Goal: Information Seeking & Learning: Learn about a topic

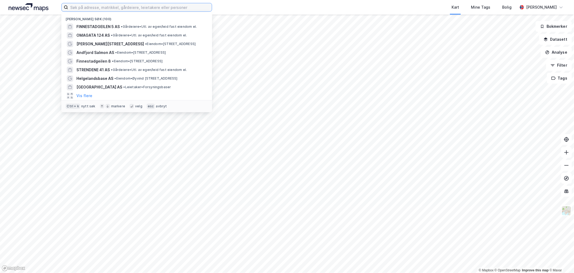
click at [139, 11] on input at bounding box center [140, 7] width 144 height 8
click at [145, 8] on input at bounding box center [140, 7] width 144 height 8
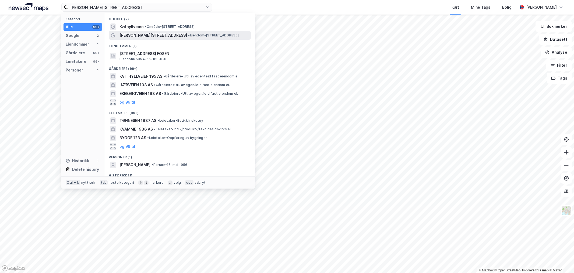
click at [147, 35] on span "[PERSON_NAME][STREET_ADDRESS]" at bounding box center [154, 35] width 68 height 6
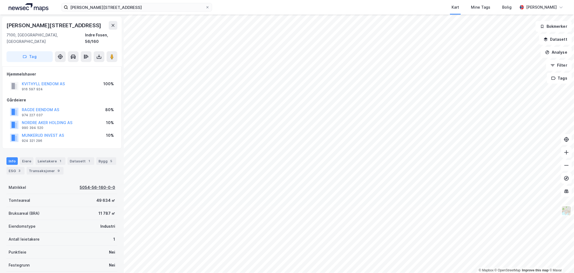
click at [95, 184] on div "5054-56-160-0-0" at bounding box center [98, 187] width 36 height 6
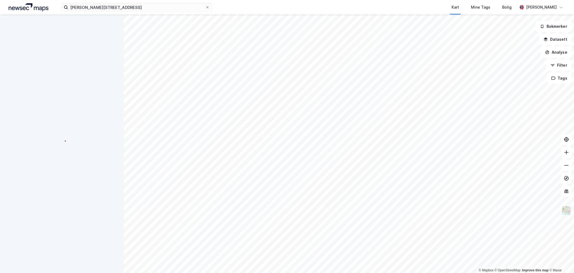
scroll to position [0, 0]
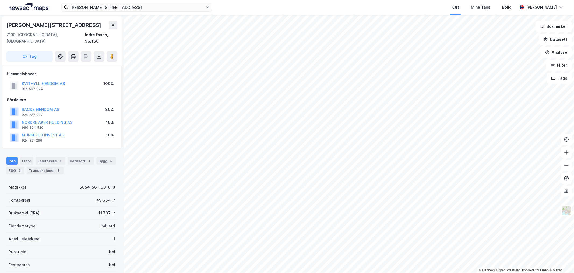
click at [107, 157] on div "Bygg 5" at bounding box center [106, 161] width 20 height 8
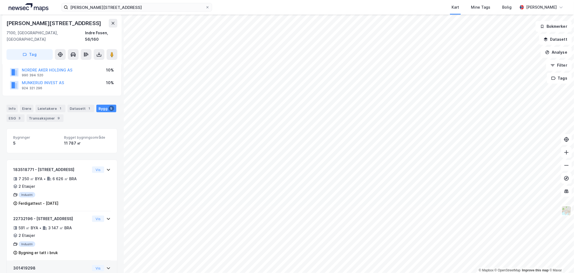
scroll to position [40, 0]
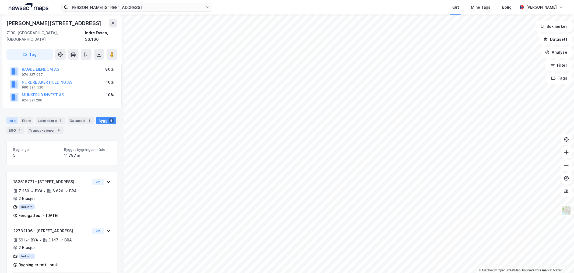
click at [13, 117] on div "Info" at bounding box center [11, 121] width 11 height 8
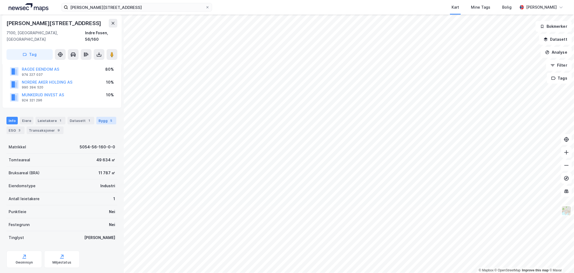
click at [109, 118] on div "5" at bounding box center [111, 120] width 5 height 5
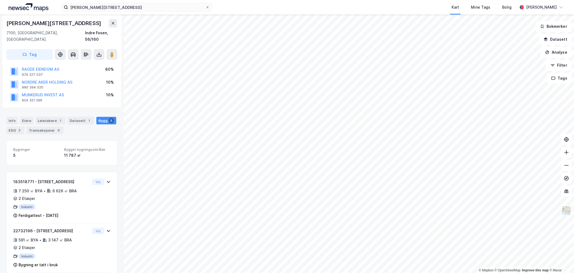
scroll to position [70, 0]
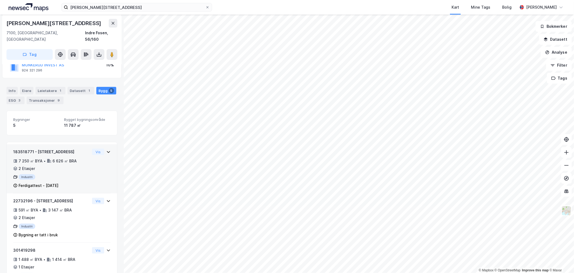
click at [106, 149] on icon at bounding box center [108, 151] width 4 height 4
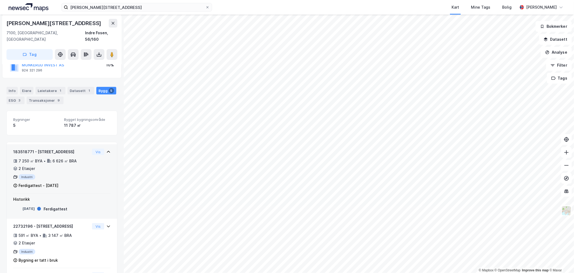
scroll to position [100, 0]
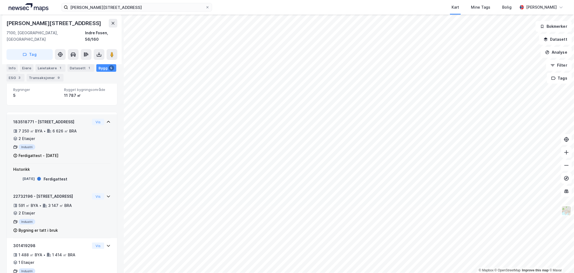
click at [106, 194] on icon at bounding box center [108, 196] width 4 height 4
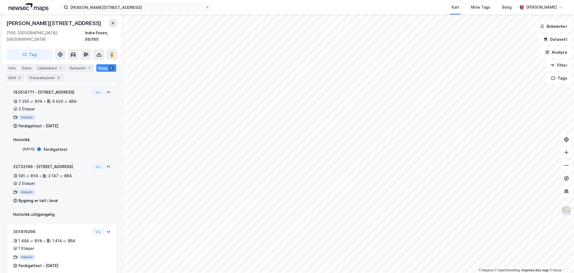
scroll to position [130, 0]
click at [56, 189] on div "Industri" at bounding box center [51, 191] width 77 height 5
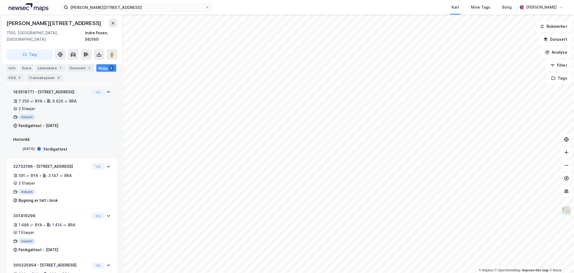
click at [106, 90] on icon at bounding box center [108, 92] width 4 height 4
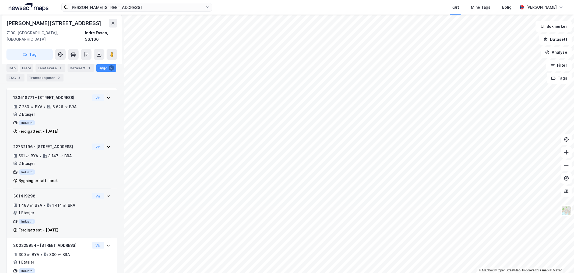
scroll to position [160, 0]
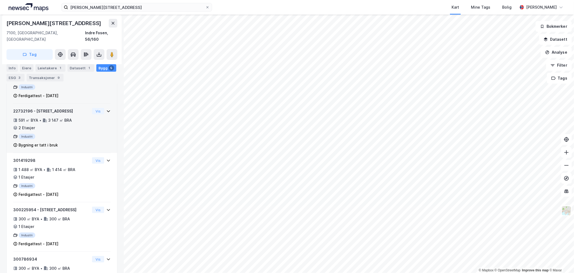
click at [104, 108] on div "Vis" at bounding box center [101, 111] width 19 height 6
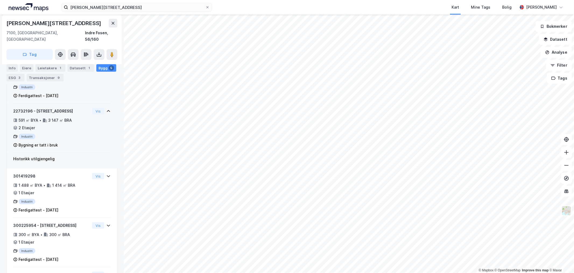
click at [104, 108] on div "Vis" at bounding box center [101, 111] width 19 height 6
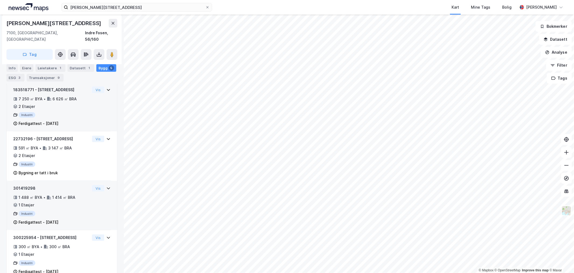
scroll to position [130, 0]
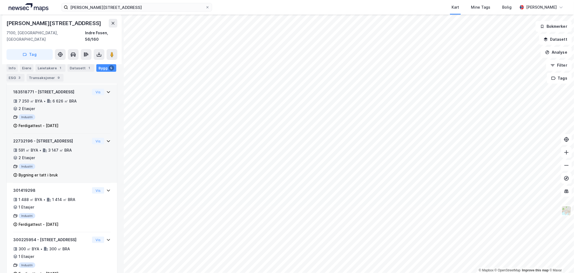
click at [47, 163] on div "Industri" at bounding box center [51, 165] width 77 height 5
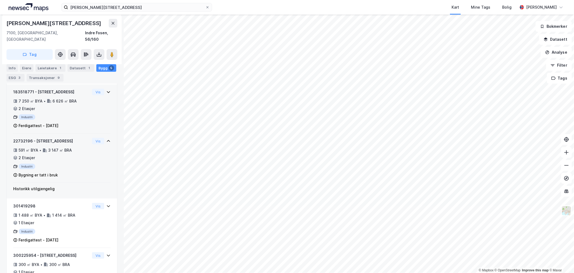
click at [73, 172] on div "Bygning er tatt i bruk" at bounding box center [51, 175] width 77 height 6
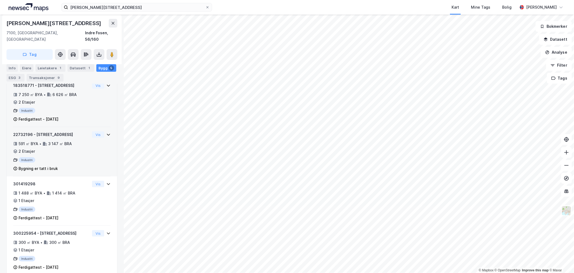
scroll to position [138, 0]
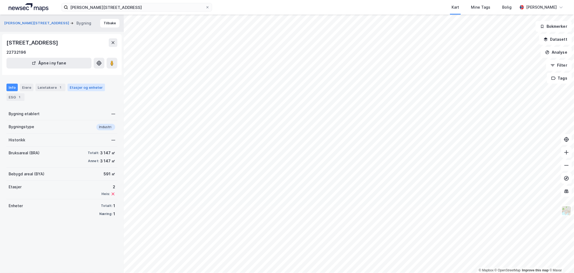
click at [70, 85] on div "Etasjer og enheter" at bounding box center [86, 87] width 33 height 5
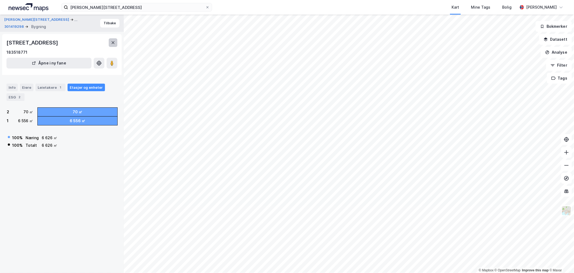
click at [116, 42] on button at bounding box center [113, 42] width 9 height 9
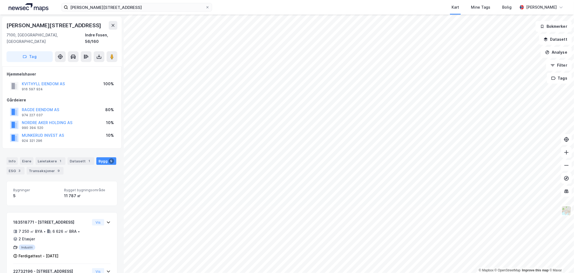
scroll to position [138, 0]
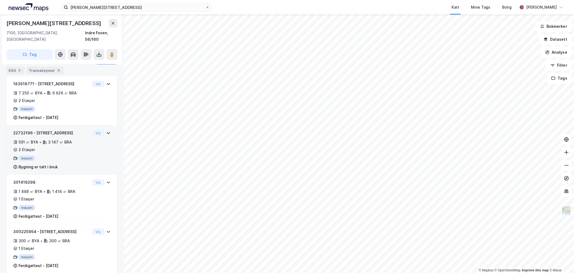
click at [52, 155] on div "Industri" at bounding box center [51, 157] width 77 height 5
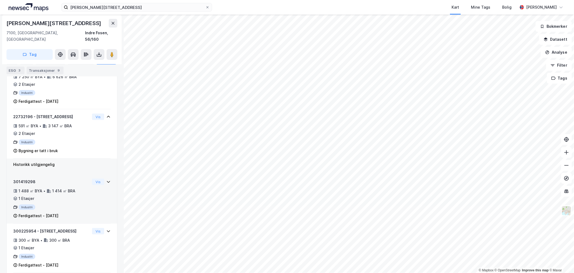
scroll to position [146, 0]
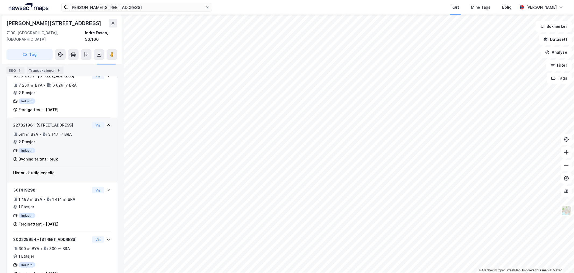
click at [62, 148] on div "Industri" at bounding box center [51, 150] width 77 height 5
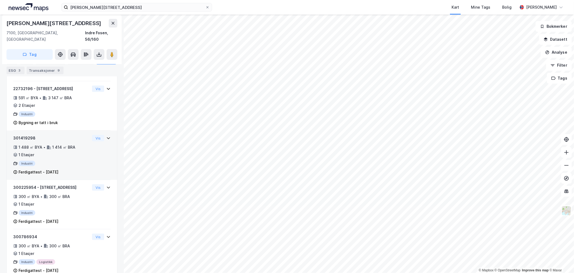
scroll to position [187, 0]
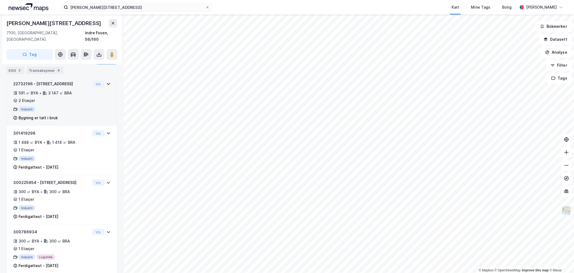
click at [107, 83] on icon at bounding box center [108, 84] width 3 height 2
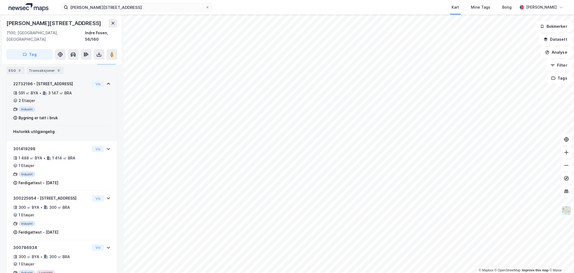
click at [80, 93] on div "591 ㎡ BYA • 3 147 ㎡ BRA • 2 Etasjer" at bounding box center [51, 97] width 77 height 14
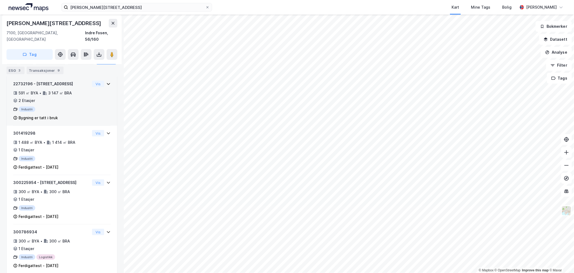
click at [80, 93] on div "591 ㎡ BYA • 3 147 ㎡ BRA • 2 Etasjer" at bounding box center [51, 97] width 77 height 14
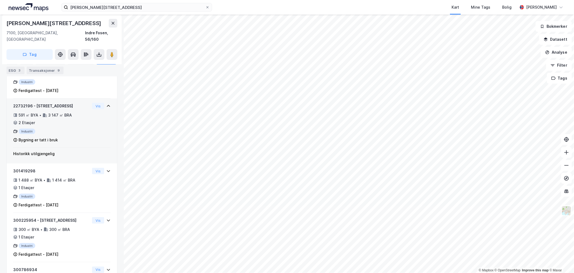
scroll to position [157, 0]
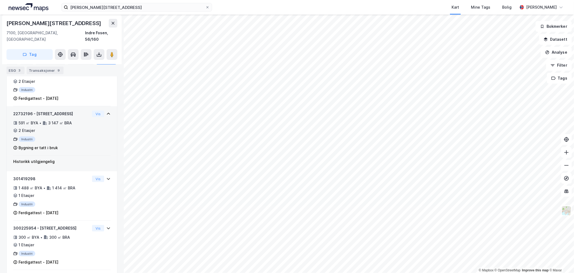
click at [28, 128] on div "22732196 - Kvithyllveien 193 591 ㎡ BYA • 3 147 ㎡ BRA • 2 Etasjer Industri Bygni…" at bounding box center [51, 130] width 77 height 40
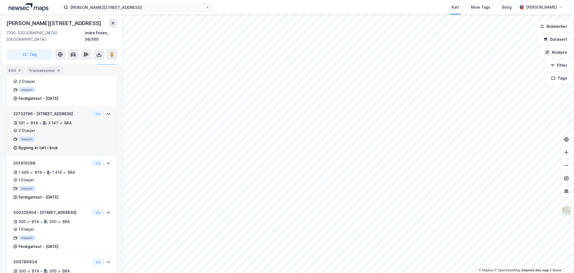
click at [34, 120] on div "591 ㎡ BYA" at bounding box center [29, 123] width 20 height 6
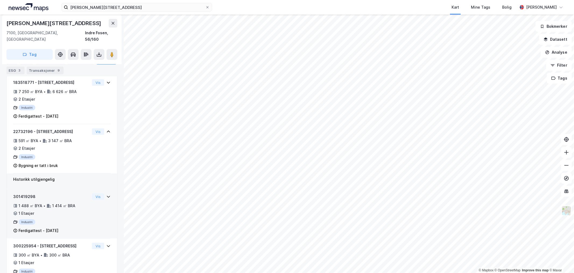
scroll to position [149, 0]
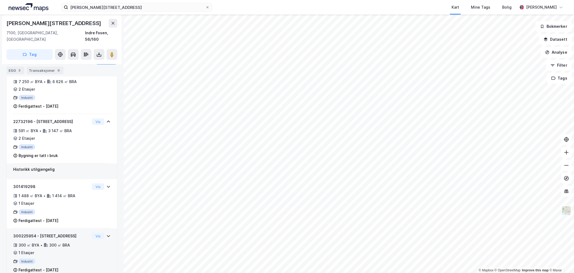
click at [43, 243] on div "300 ㎡ BYA • 300 ㎡ BRA • 1 Etasjer" at bounding box center [51, 249] width 77 height 14
click at [53, 242] on div "300 ㎡ BRA" at bounding box center [59, 245] width 21 height 6
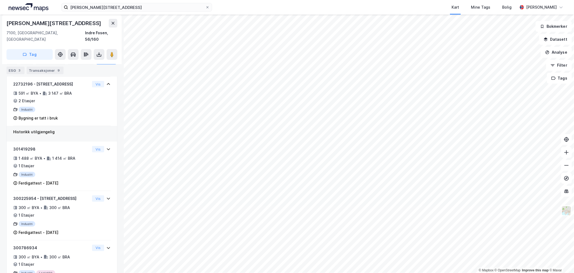
scroll to position [206, 0]
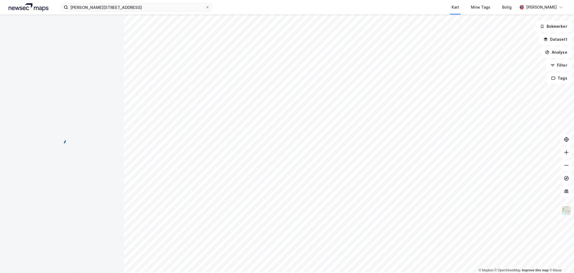
scroll to position [23, 0]
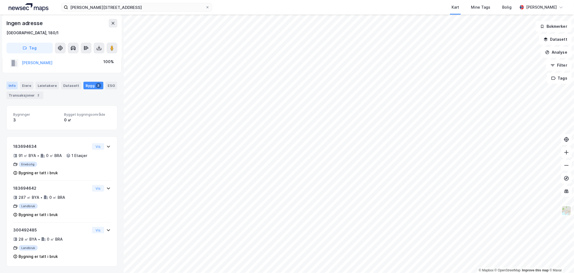
click at [14, 82] on div "Info" at bounding box center [11, 86] width 11 height 8
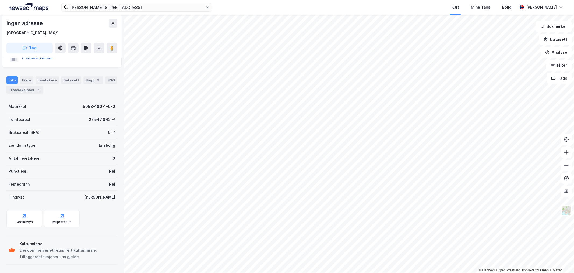
click at [23, 77] on div "Eiere" at bounding box center [26, 80] width 13 height 8
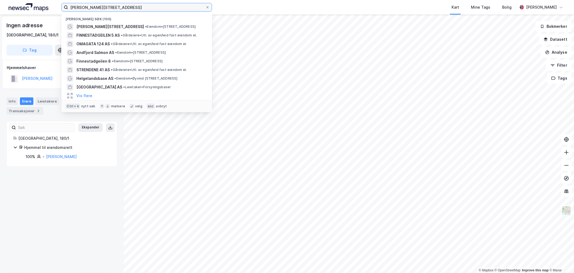
click at [116, 7] on input "[PERSON_NAME][STREET_ADDRESS]" at bounding box center [136, 7] width 137 height 8
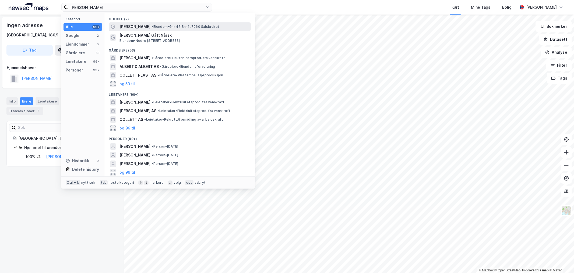
click at [132, 25] on span "[PERSON_NAME]" at bounding box center [135, 26] width 31 height 6
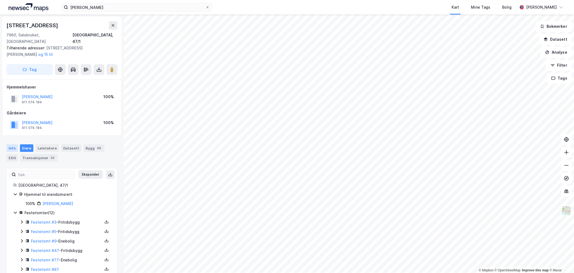
click at [11, 144] on div "Info" at bounding box center [11, 148] width 11 height 8
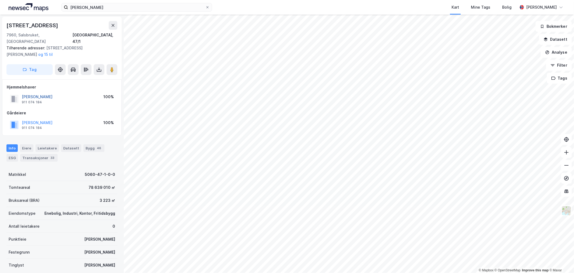
click at [0, 0] on button "[PERSON_NAME]" at bounding box center [0, 0] width 0 height 0
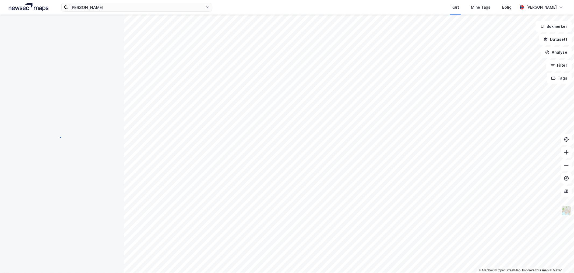
scroll to position [21, 0]
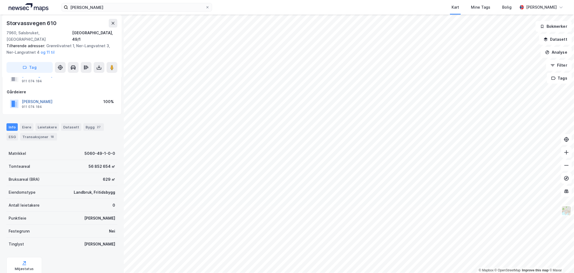
click at [0, 0] on button "[PERSON_NAME]" at bounding box center [0, 0] width 0 height 0
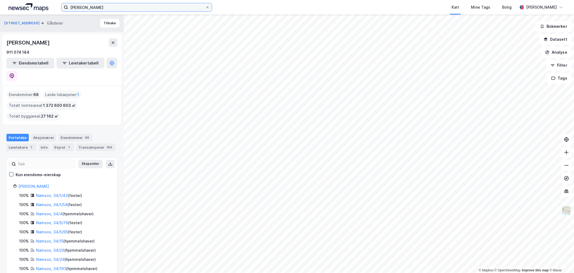
click at [155, 6] on input "[PERSON_NAME]" at bounding box center [136, 7] width 137 height 8
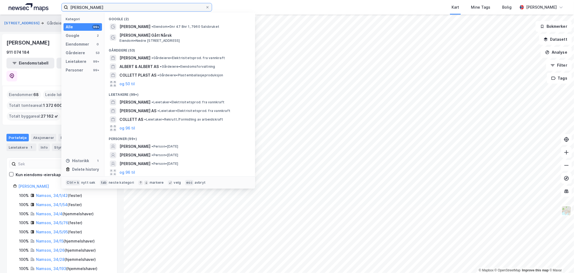
click at [155, 6] on input "[PERSON_NAME]" at bounding box center [136, 7] width 137 height 8
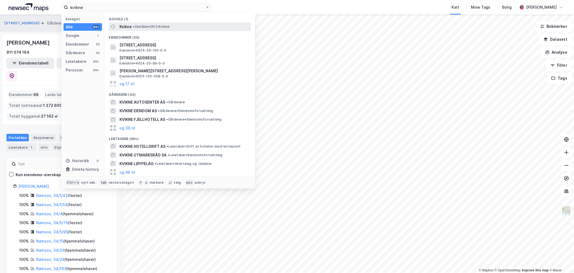
click at [123, 28] on span "Kvikne" at bounding box center [126, 26] width 12 height 6
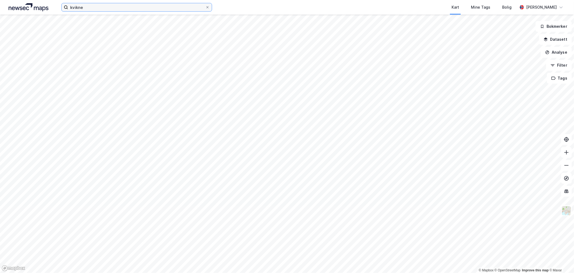
click at [98, 6] on input "kvikne" at bounding box center [136, 7] width 137 height 8
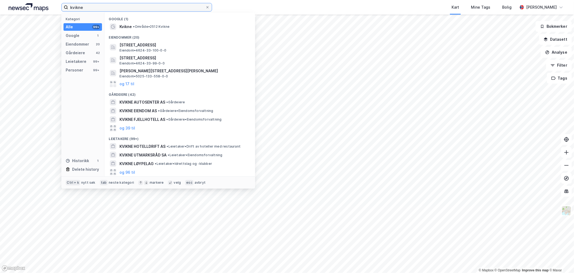
click at [98, 6] on input "kvikne" at bounding box center [136, 7] width 137 height 8
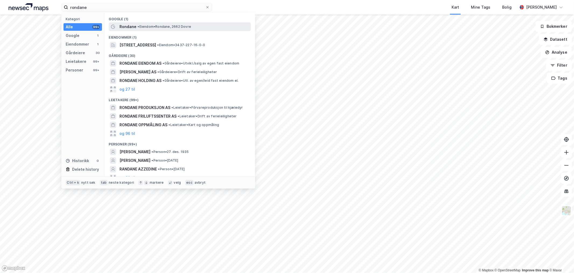
click at [131, 26] on span "Rondane" at bounding box center [128, 26] width 17 height 6
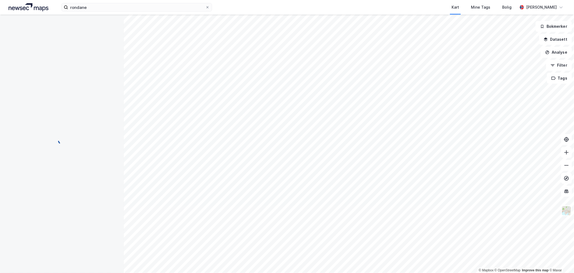
scroll to position [21, 0]
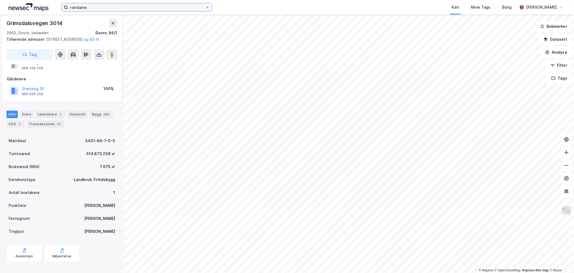
click at [90, 8] on input "rondane" at bounding box center [136, 7] width 137 height 8
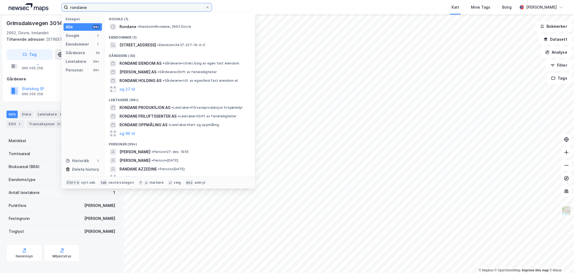
click at [90, 8] on input "rondane" at bounding box center [136, 7] width 137 height 8
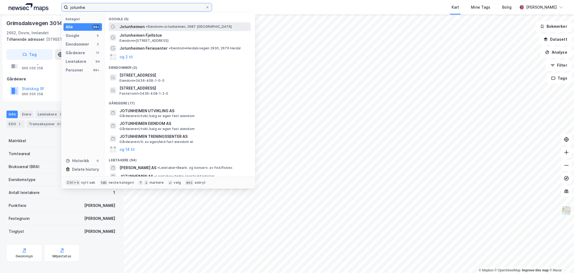
type input "jotunhe"
click at [127, 25] on span "Jotunheimen" at bounding box center [132, 26] width 25 height 6
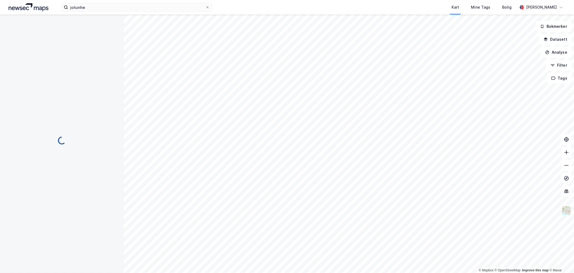
scroll to position [21, 0]
click at [85, 8] on input at bounding box center [140, 7] width 144 height 8
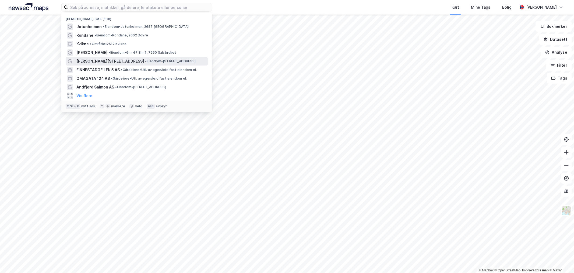
click at [98, 61] on span "[PERSON_NAME][STREET_ADDRESS]" at bounding box center [110, 61] width 68 height 6
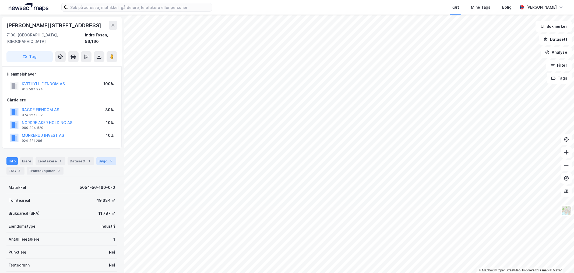
click at [97, 157] on div "Bygg 5" at bounding box center [106, 161] width 20 height 8
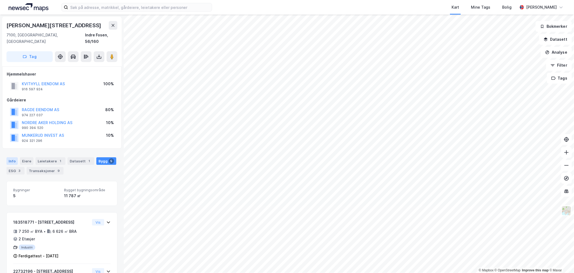
click at [10, 157] on div "Info" at bounding box center [11, 161] width 11 height 8
